Goal: Use online tool/utility

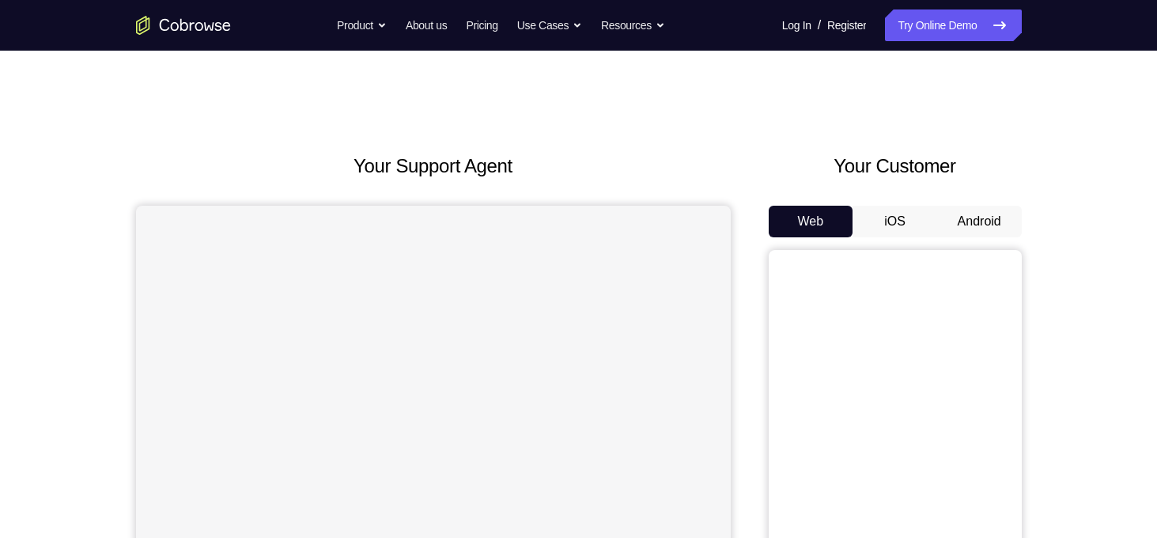
click at [975, 225] on button "Android" at bounding box center [979, 222] width 85 height 32
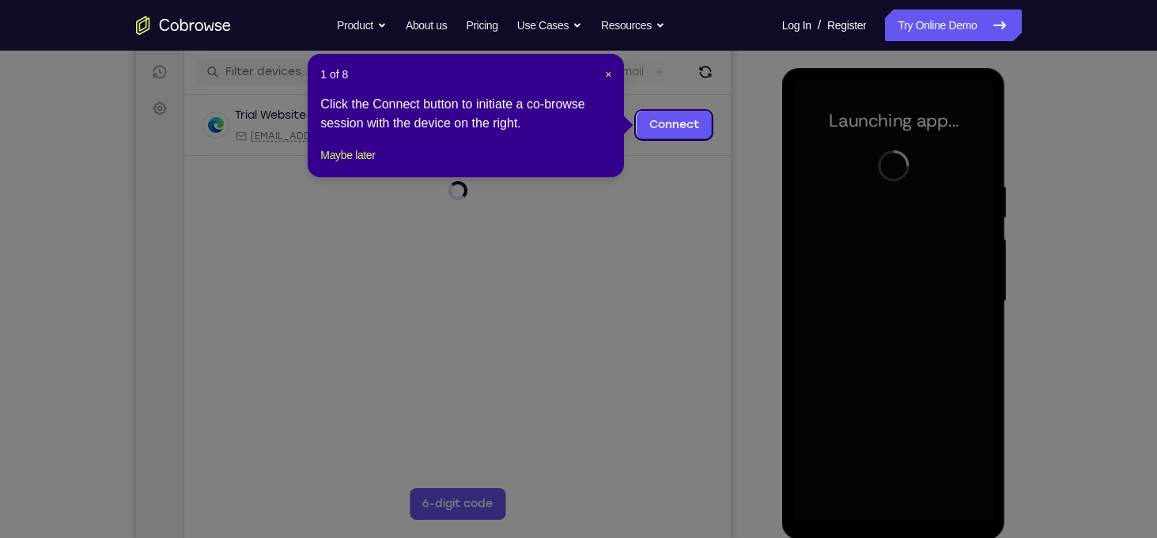
scroll to position [191, 0]
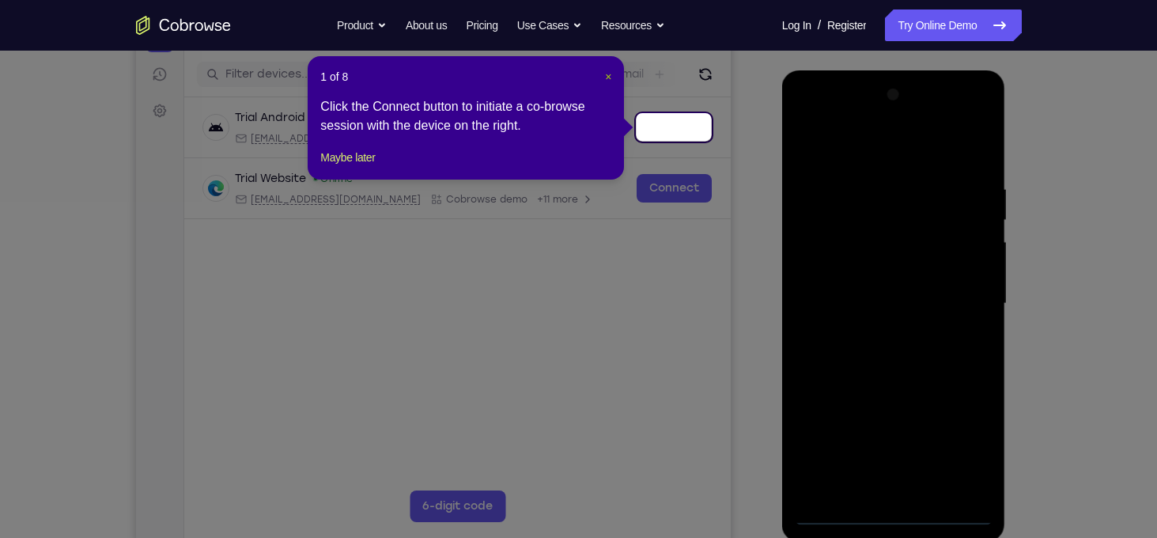
click at [609, 74] on span "×" at bounding box center [608, 76] width 6 height 13
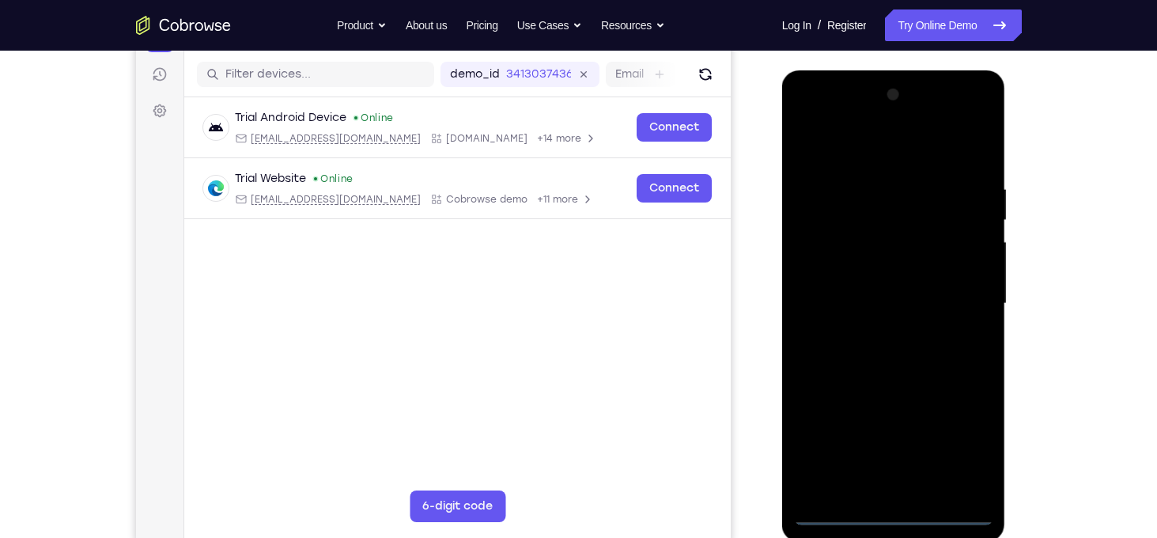
click at [897, 511] on div at bounding box center [893, 303] width 199 height 443
click at [958, 445] on div at bounding box center [893, 303] width 199 height 443
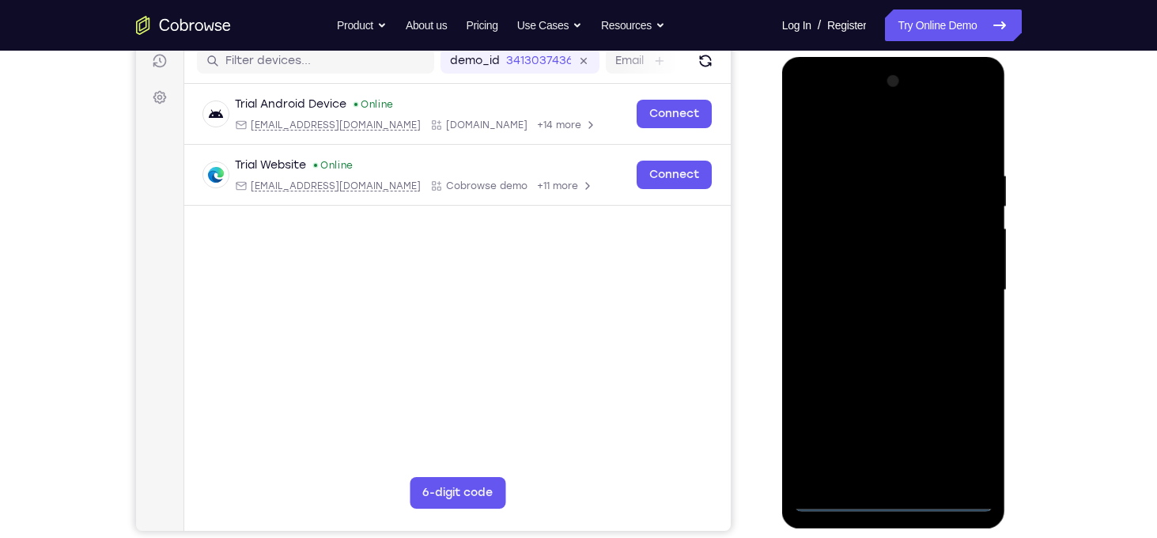
scroll to position [206, 0]
click at [821, 103] on div at bounding box center [893, 289] width 199 height 443
click at [968, 279] on div at bounding box center [893, 289] width 199 height 443
click at [871, 319] on div at bounding box center [893, 289] width 199 height 443
click at [865, 282] on div at bounding box center [893, 289] width 199 height 443
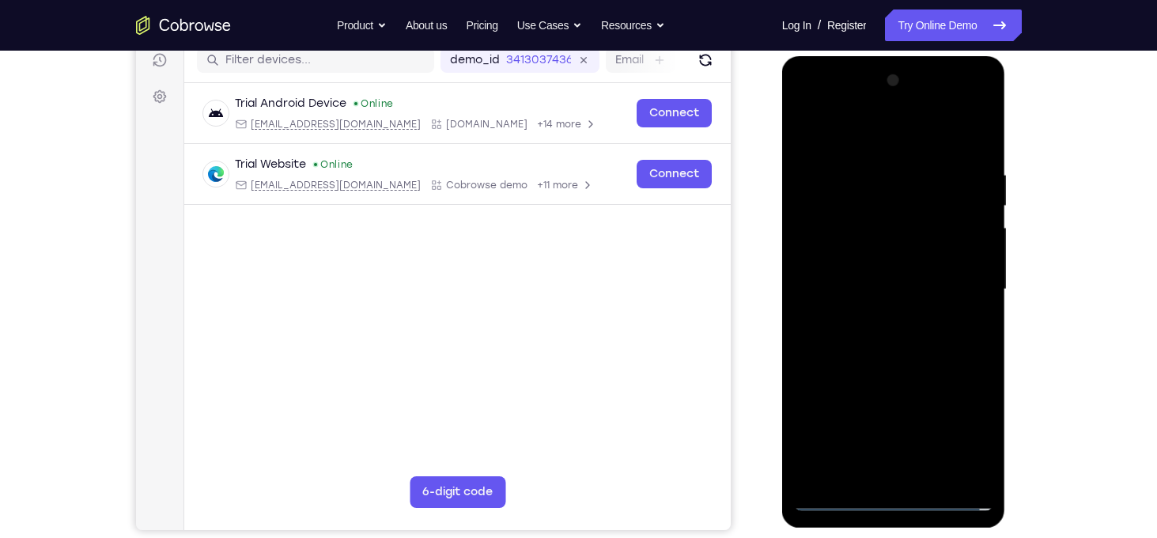
click at [834, 255] on div at bounding box center [893, 289] width 199 height 443
click at [845, 292] on div at bounding box center [893, 289] width 199 height 443
click at [856, 346] on div at bounding box center [893, 289] width 199 height 443
drag, startPoint x: 861, startPoint y: 137, endPoint x: 1008, endPoint y: 142, distance: 147.2
click at [1008, 142] on html "Online web based iOS Simulators and Android Emulators. Run iPhone, iPad, Mobile…" at bounding box center [894, 293] width 225 height 475
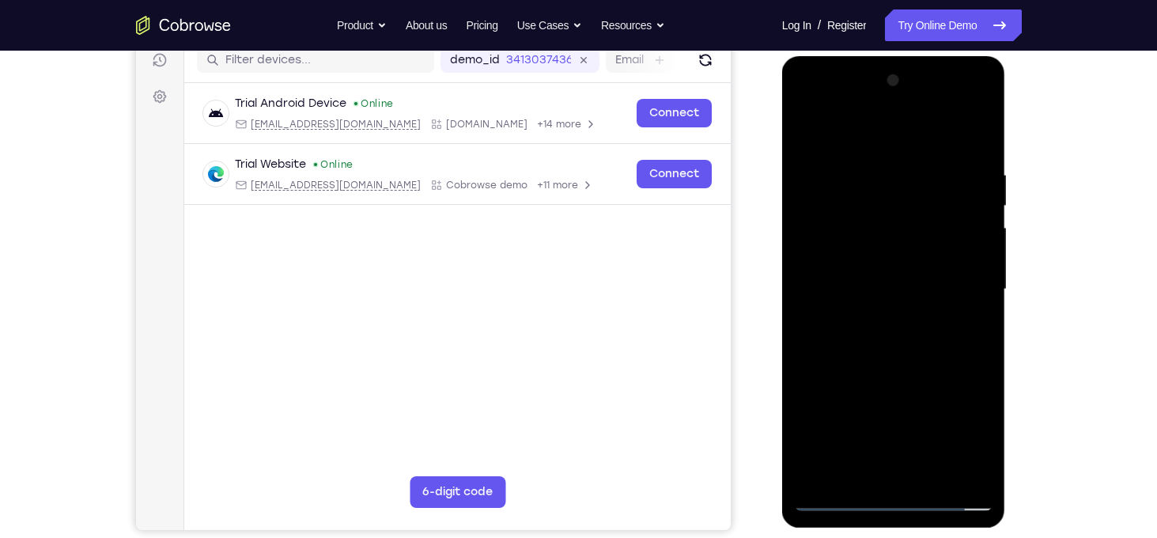
click at [974, 154] on div at bounding box center [893, 289] width 199 height 443
click at [982, 128] on div at bounding box center [893, 289] width 199 height 443
click at [937, 221] on div at bounding box center [893, 289] width 199 height 443
click at [934, 475] on div at bounding box center [893, 289] width 199 height 443
click at [937, 369] on div at bounding box center [893, 289] width 199 height 443
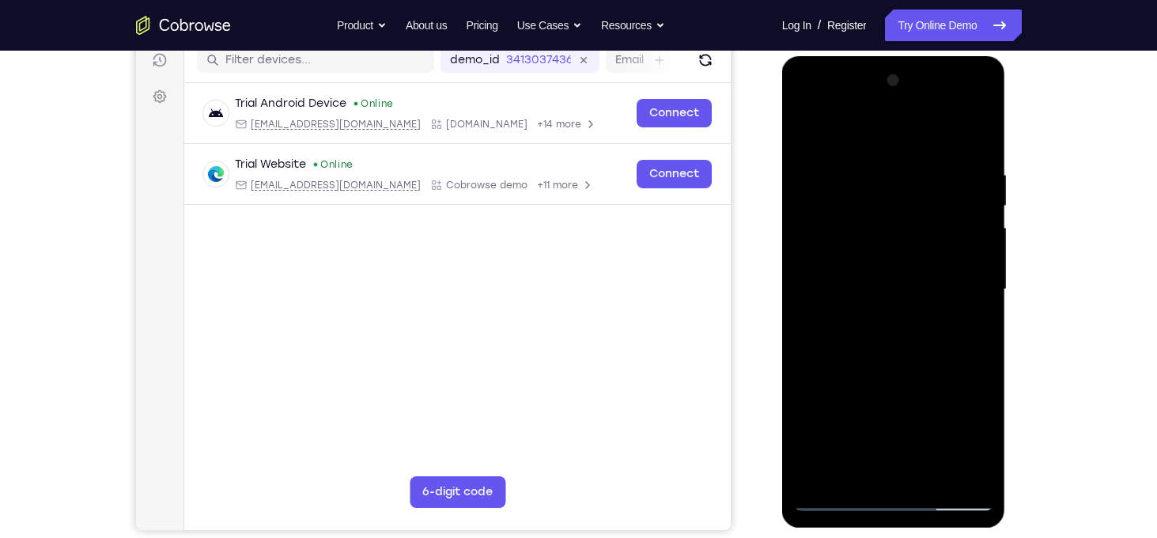
click at [842, 503] on div at bounding box center [893, 289] width 199 height 443
click at [819, 476] on div at bounding box center [893, 289] width 199 height 443
click at [862, 166] on div at bounding box center [893, 289] width 199 height 443
click at [954, 467] on div at bounding box center [893, 289] width 199 height 443
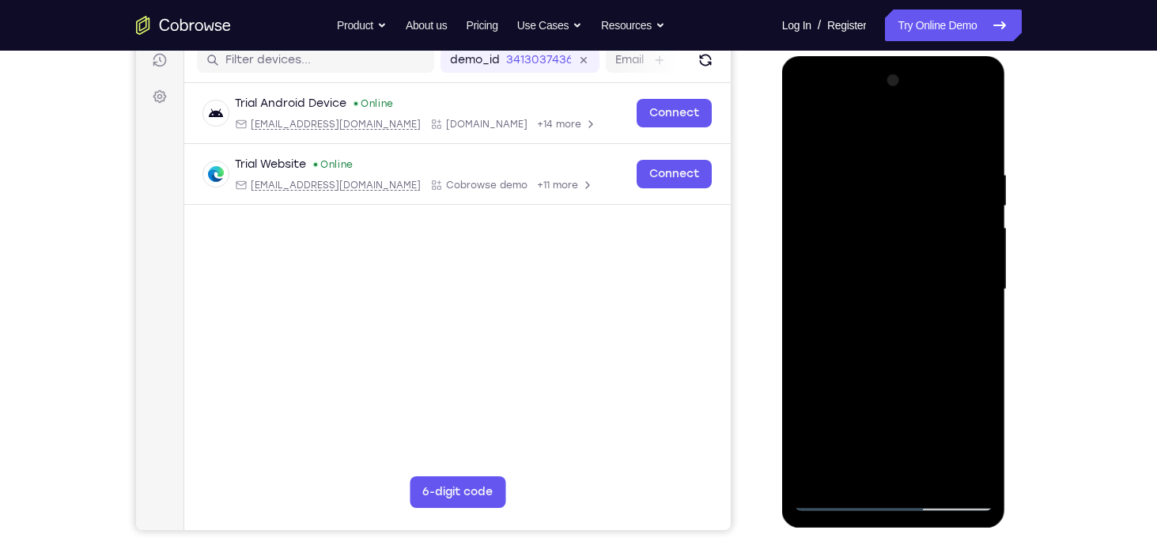
click at [834, 503] on div at bounding box center [893, 289] width 199 height 443
click at [987, 300] on div at bounding box center [893, 289] width 199 height 443
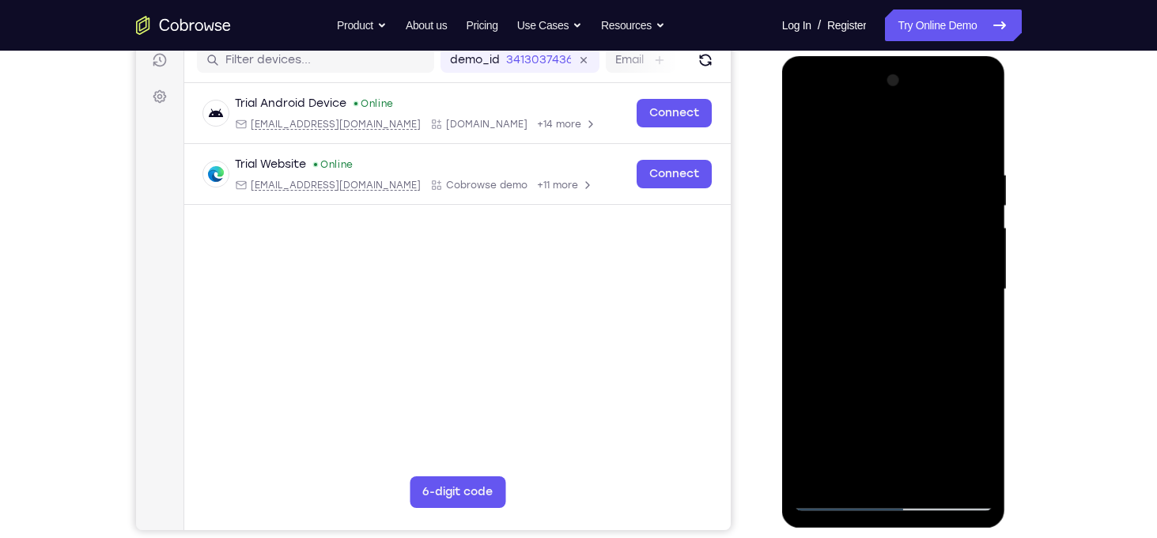
click at [987, 300] on div at bounding box center [893, 289] width 199 height 443
click at [982, 263] on div at bounding box center [893, 289] width 199 height 443
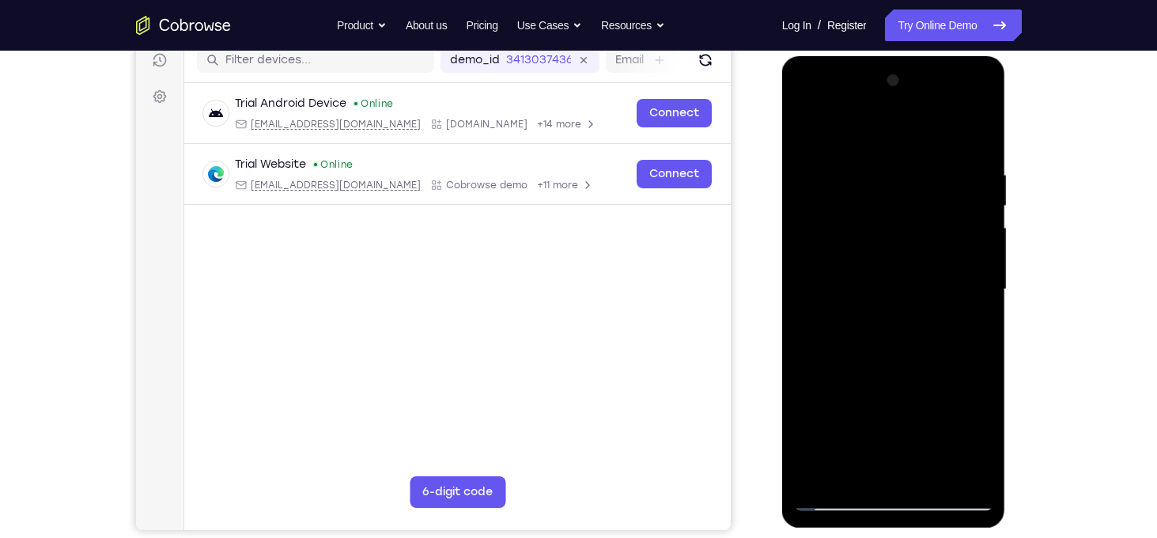
click at [982, 313] on div at bounding box center [893, 289] width 199 height 443
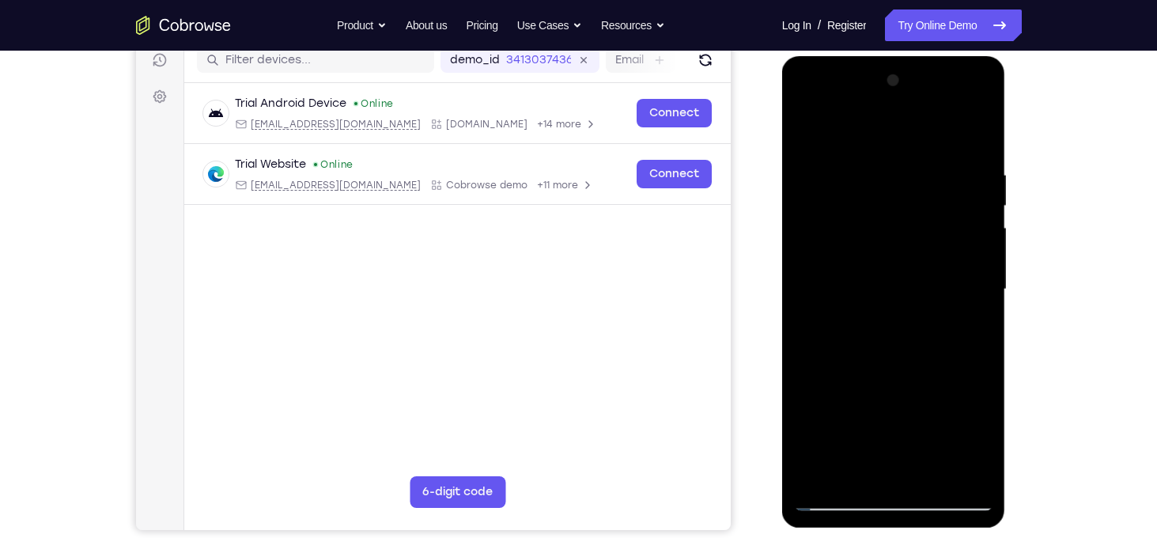
click at [982, 313] on div at bounding box center [893, 289] width 199 height 443
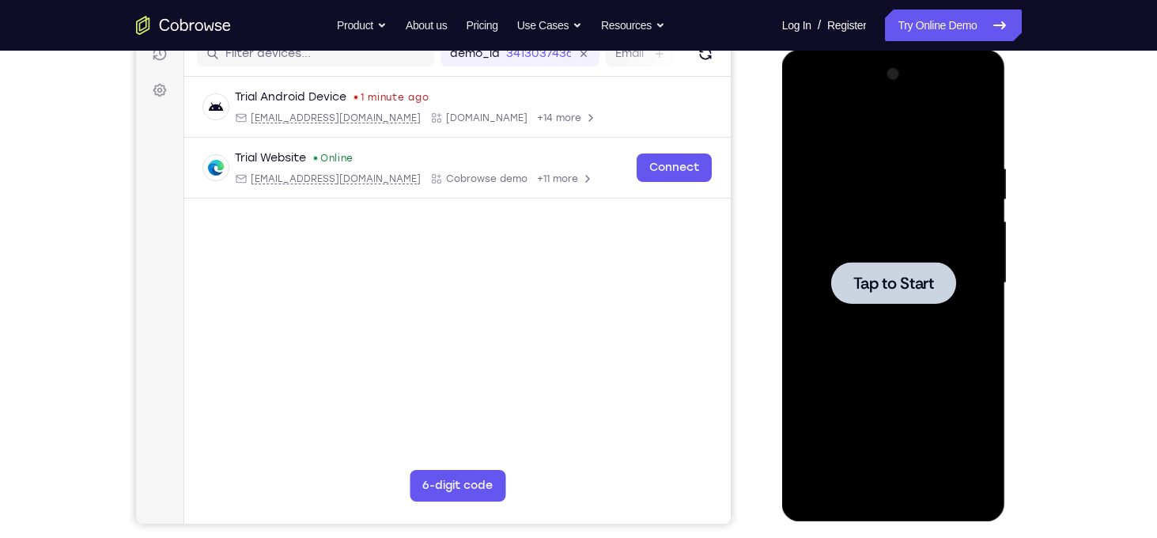
scroll to position [213, 0]
click at [899, 311] on div at bounding box center [893, 282] width 199 height 443
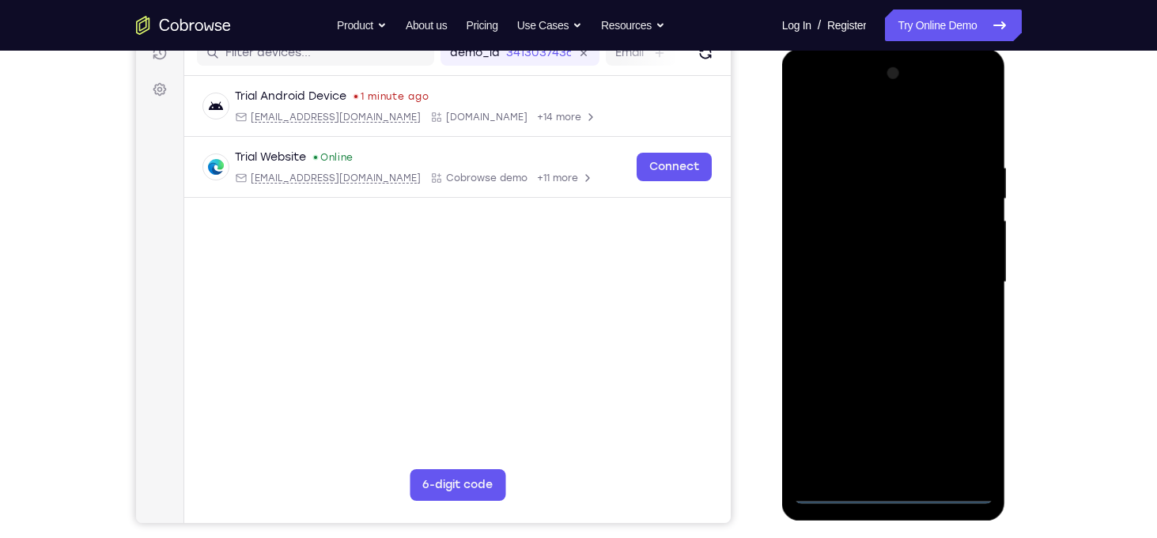
click at [895, 498] on div at bounding box center [893, 282] width 199 height 443
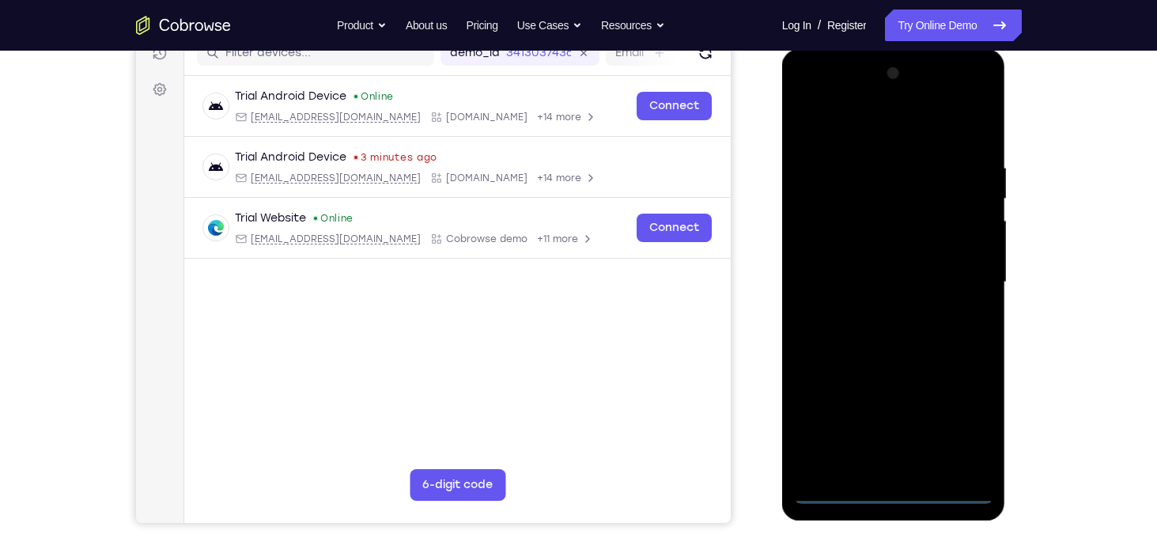
click at [963, 413] on div at bounding box center [893, 282] width 199 height 443
click at [819, 100] on div at bounding box center [893, 282] width 199 height 443
click at [960, 276] on div at bounding box center [893, 282] width 199 height 443
click at [876, 311] on div at bounding box center [893, 282] width 199 height 443
click at [900, 267] on div at bounding box center [893, 282] width 199 height 443
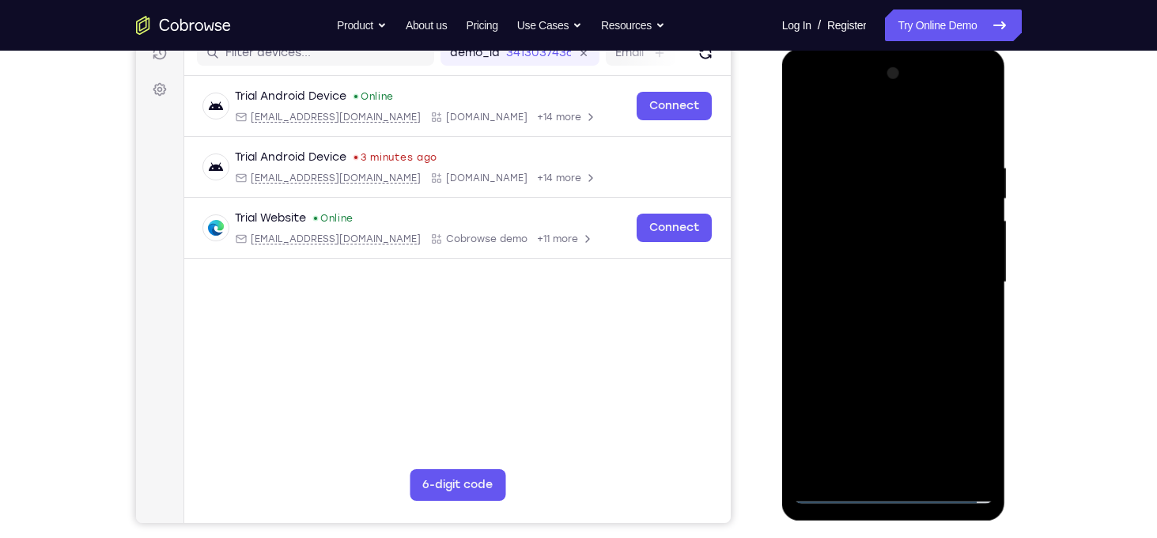
click at [832, 251] on div at bounding box center [893, 282] width 199 height 443
click at [873, 286] on div at bounding box center [893, 282] width 199 height 443
click at [876, 340] on div at bounding box center [893, 282] width 199 height 443
drag, startPoint x: 850, startPoint y: 131, endPoint x: 1073, endPoint y: 130, distance: 223.1
click at [1008, 130] on html "Online web based iOS Simulators and Android Emulators. Run iPhone, iPad, Mobile…" at bounding box center [894, 286] width 225 height 475
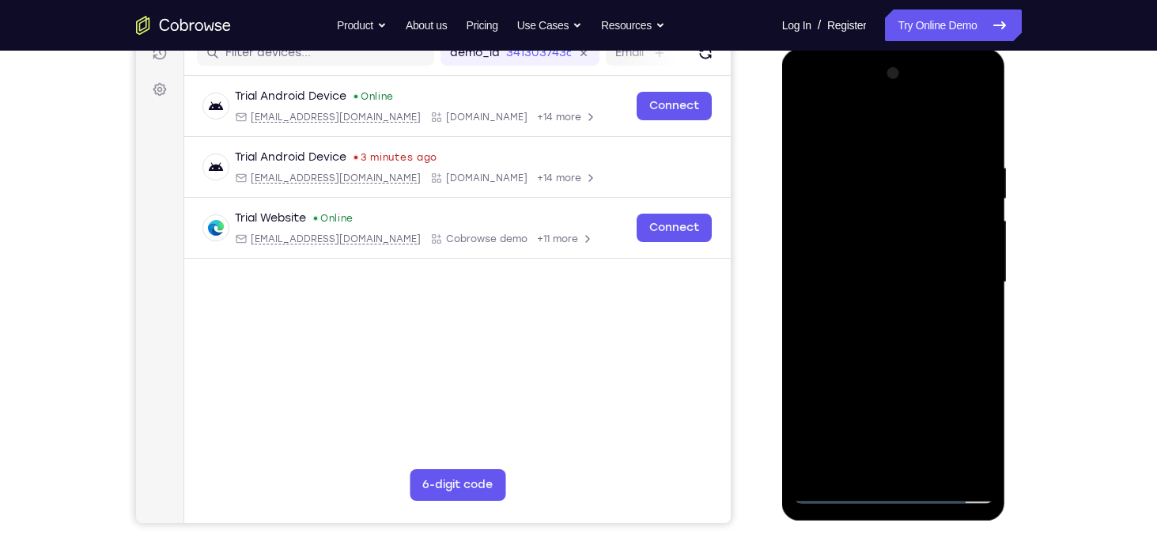
click at [883, 327] on div at bounding box center [893, 282] width 199 height 443
click at [883, 345] on div at bounding box center [893, 282] width 199 height 443
click at [894, 324] on div at bounding box center [893, 282] width 199 height 443
click at [974, 154] on div at bounding box center [893, 282] width 199 height 443
click at [914, 472] on div at bounding box center [893, 282] width 199 height 443
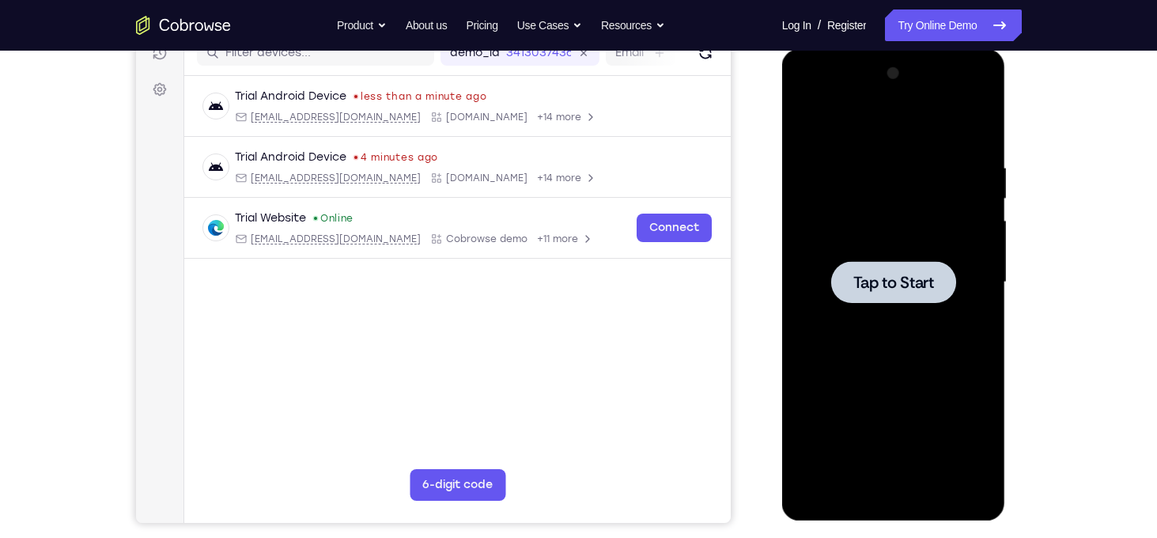
click at [895, 274] on span "Tap to Start" at bounding box center [893, 282] width 81 height 16
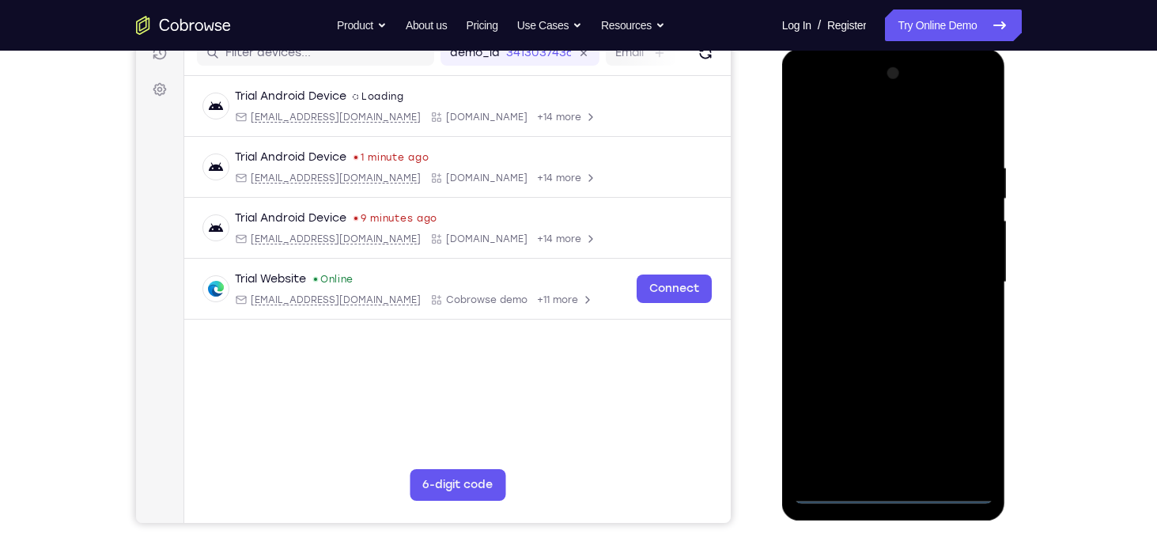
click at [886, 495] on div at bounding box center [893, 282] width 199 height 443
